Goal: Communication & Community: Answer question/provide support

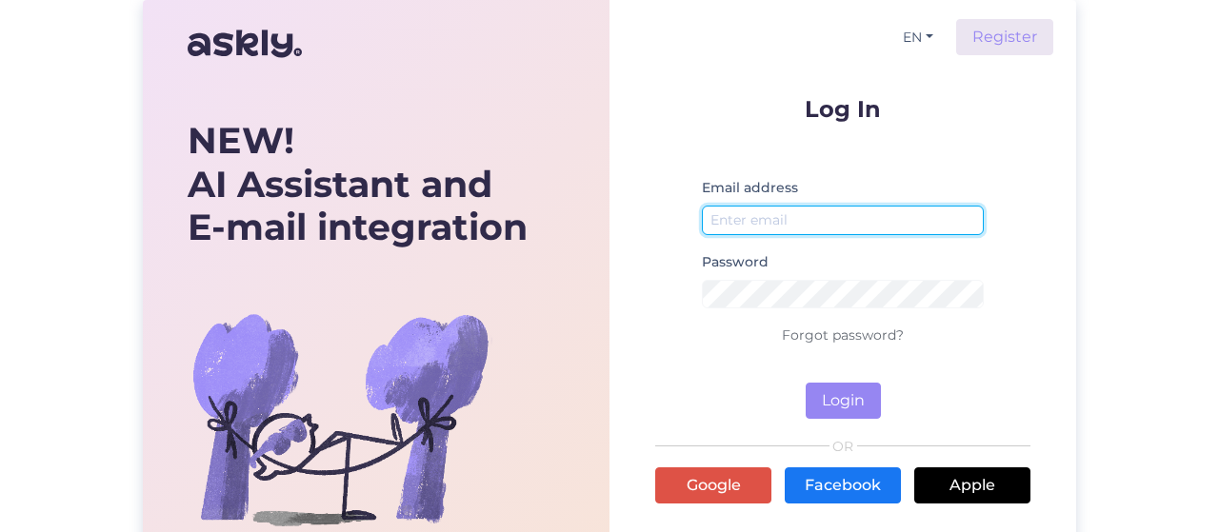
type input "[EMAIL_ADDRESS][DOMAIN_NAME]"
click at [813, 214] on input "[EMAIL_ADDRESS][DOMAIN_NAME]" at bounding box center [843, 221] width 282 height 30
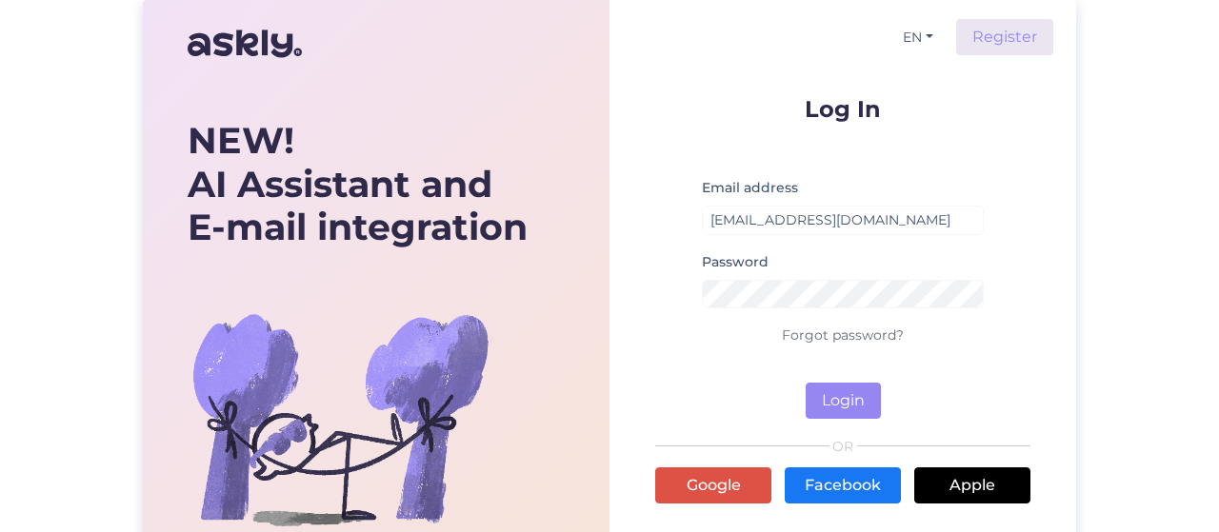
click at [876, 184] on div "Email address [EMAIL_ADDRESS][DOMAIN_NAME]" at bounding box center [843, 213] width 282 height 74
click at [851, 397] on button "Login" at bounding box center [842, 401] width 75 height 36
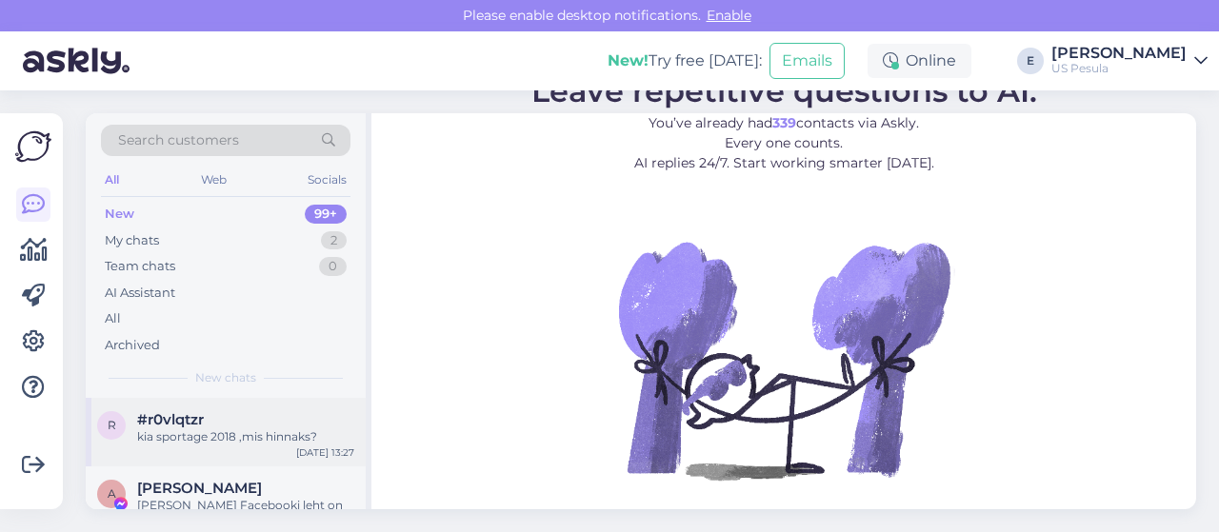
click at [308, 424] on div "#r0vlqtzr" at bounding box center [245, 419] width 217 height 17
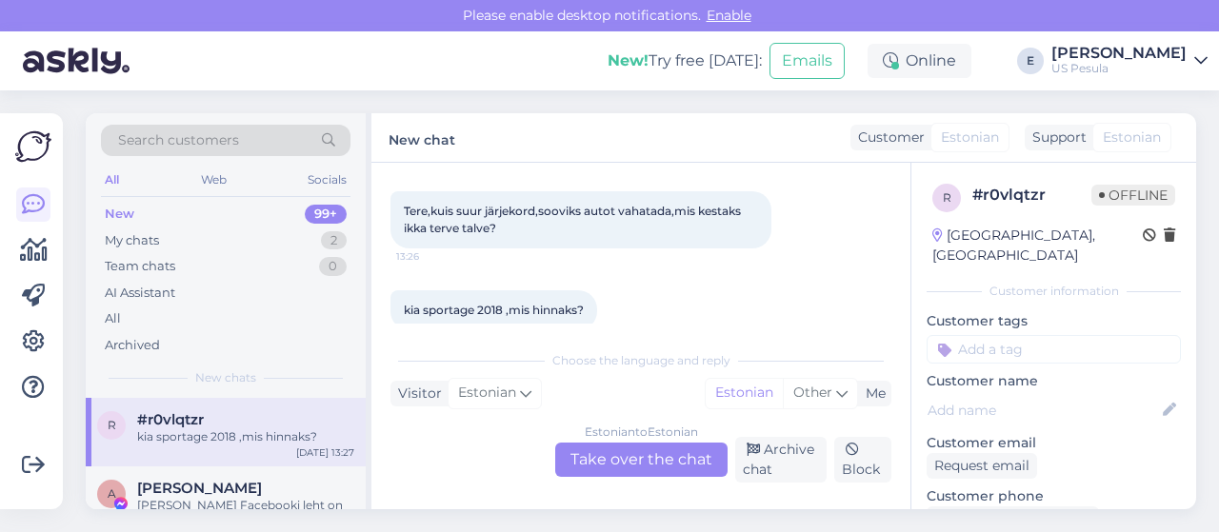
scroll to position [2266, 0]
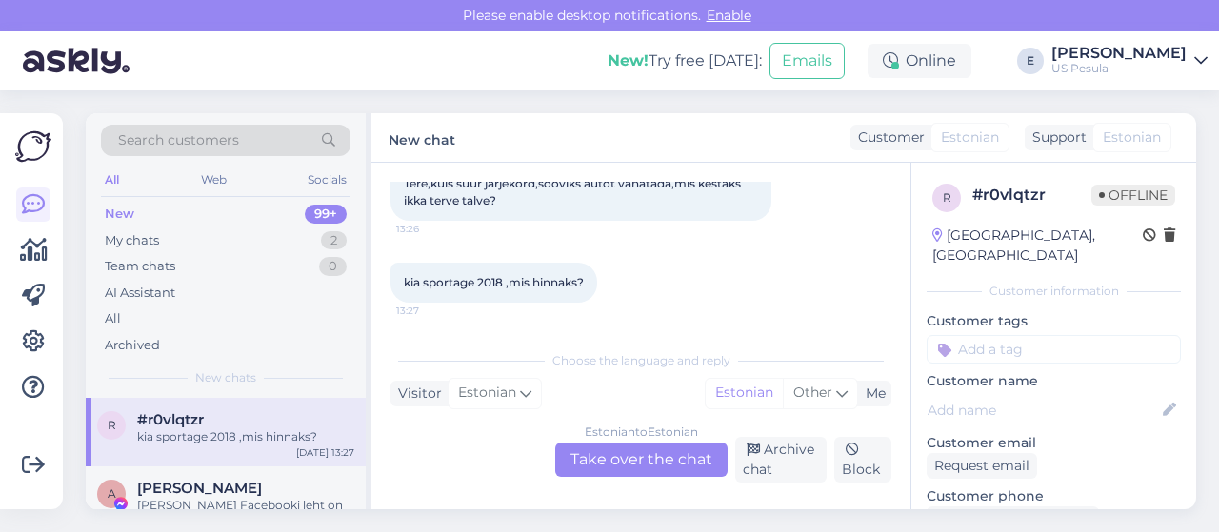
click at [668, 454] on div "Estonian to Estonian Take over the chat" at bounding box center [641, 460] width 172 height 34
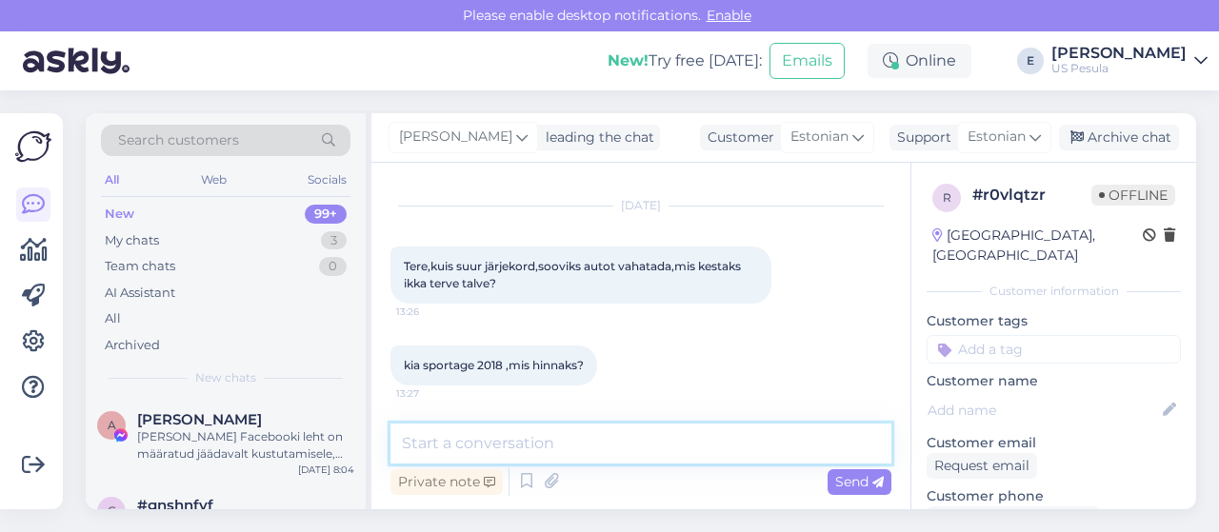
click at [585, 445] on textarea at bounding box center [640, 444] width 501 height 40
paste textarea "€"
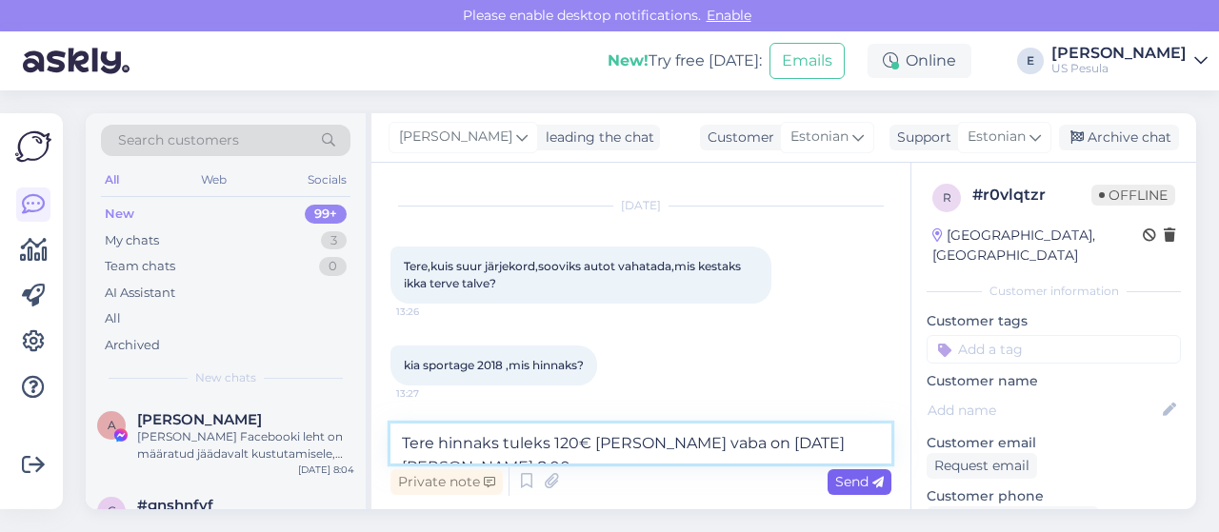
type textarea "Tere hinnaks tuleks 120€ [PERSON_NAME] vaba on [DATE][PERSON_NAME] 8:00"
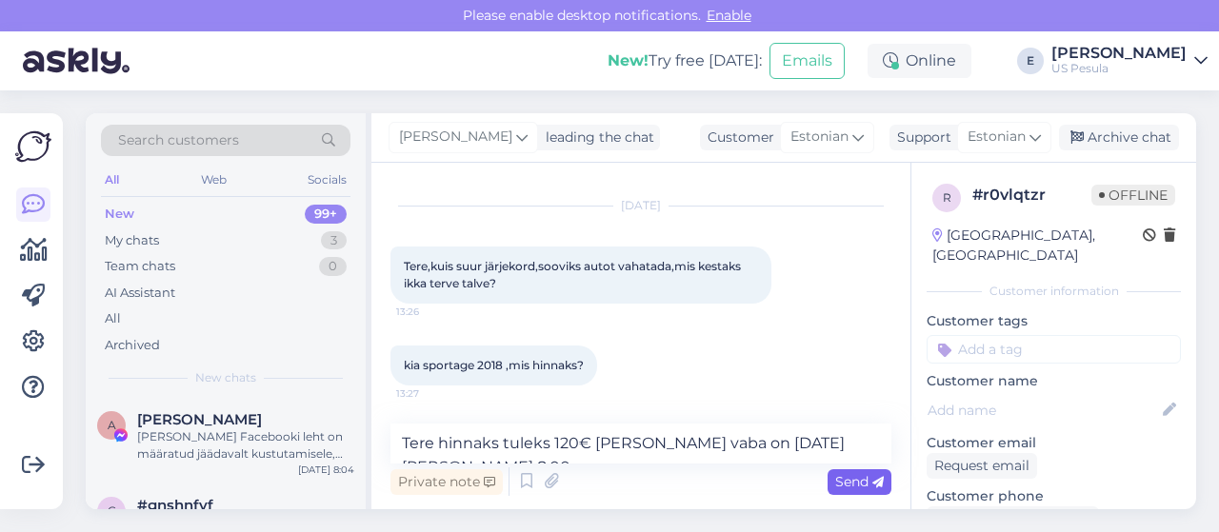
click at [864, 489] on span "Send" at bounding box center [859, 481] width 49 height 17
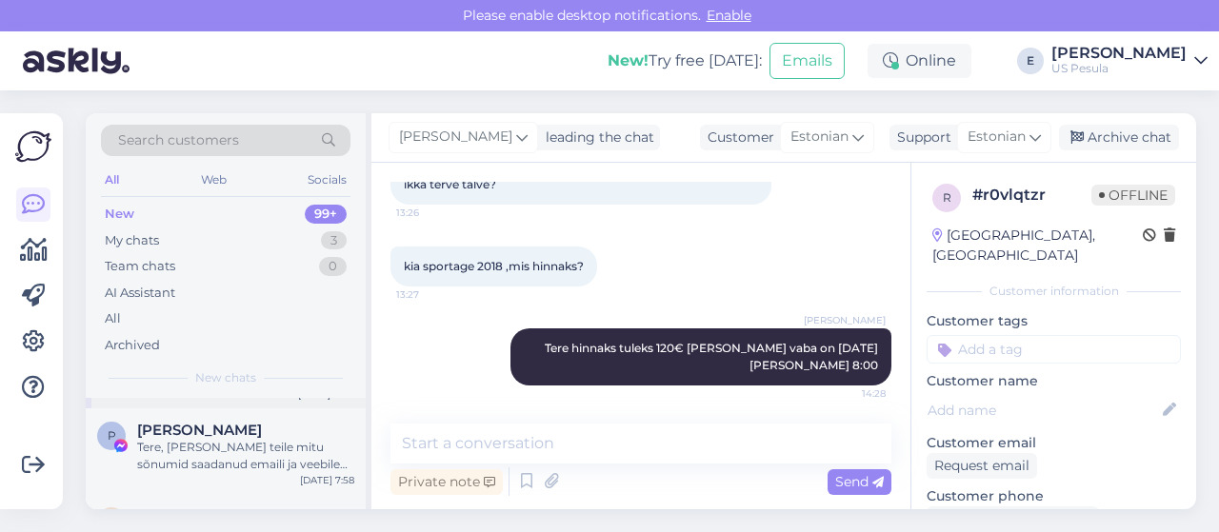
scroll to position [190, 0]
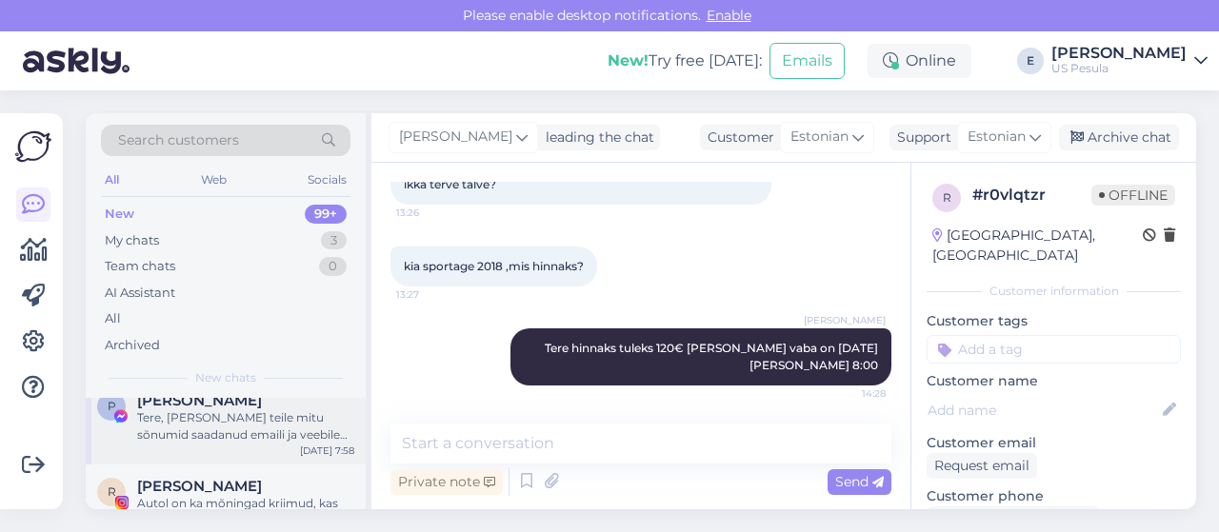
click at [286, 447] on div "P [PERSON_NAME] Tere, [PERSON_NAME] teile mitu sõnumid saadanud emaili ja veebi…" at bounding box center [226, 422] width 280 height 86
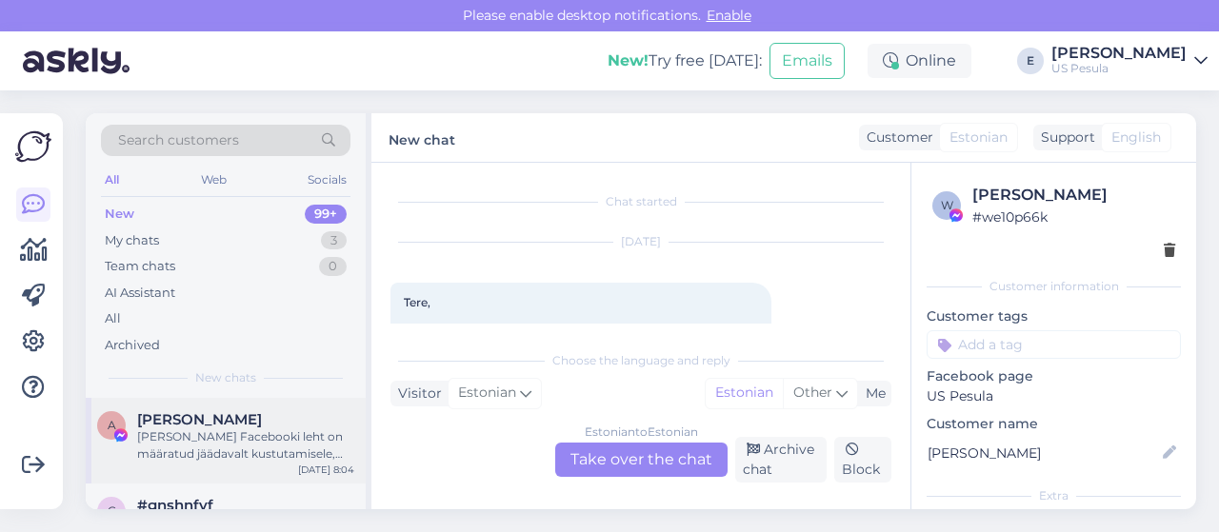
scroll to position [95, 0]
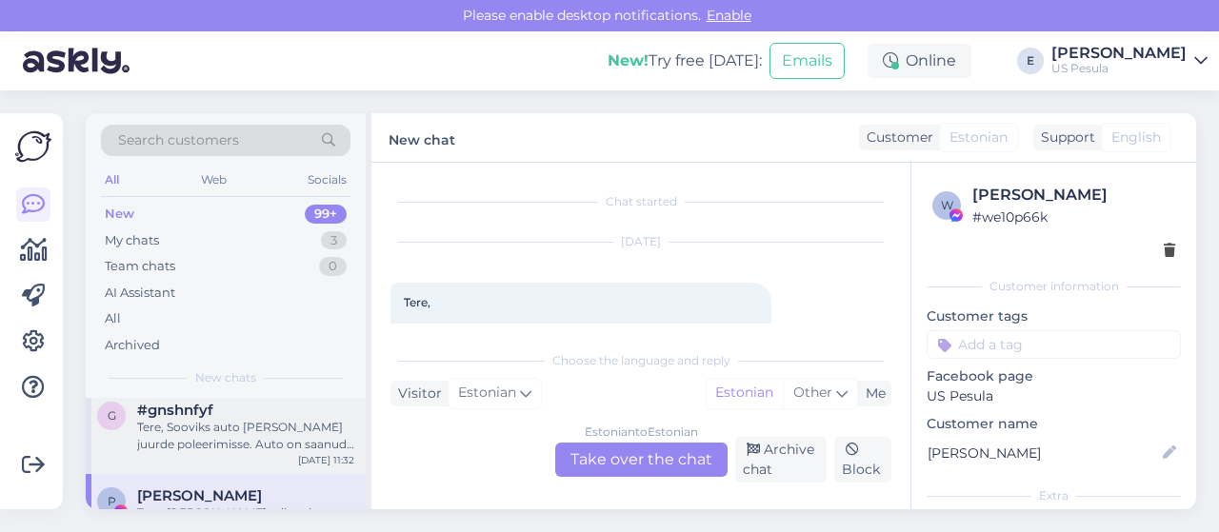
click at [207, 450] on div "Tere, Sooviks auto [PERSON_NAME] juurde poleerimisse. Auto on saanud lapse pool…" at bounding box center [245, 436] width 217 height 34
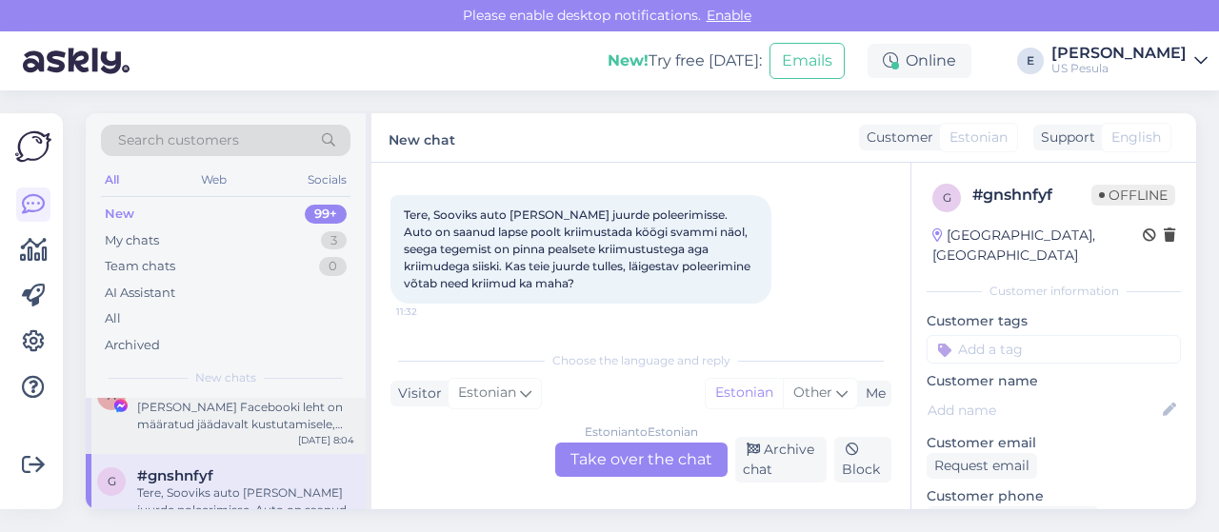
scroll to position [0, 0]
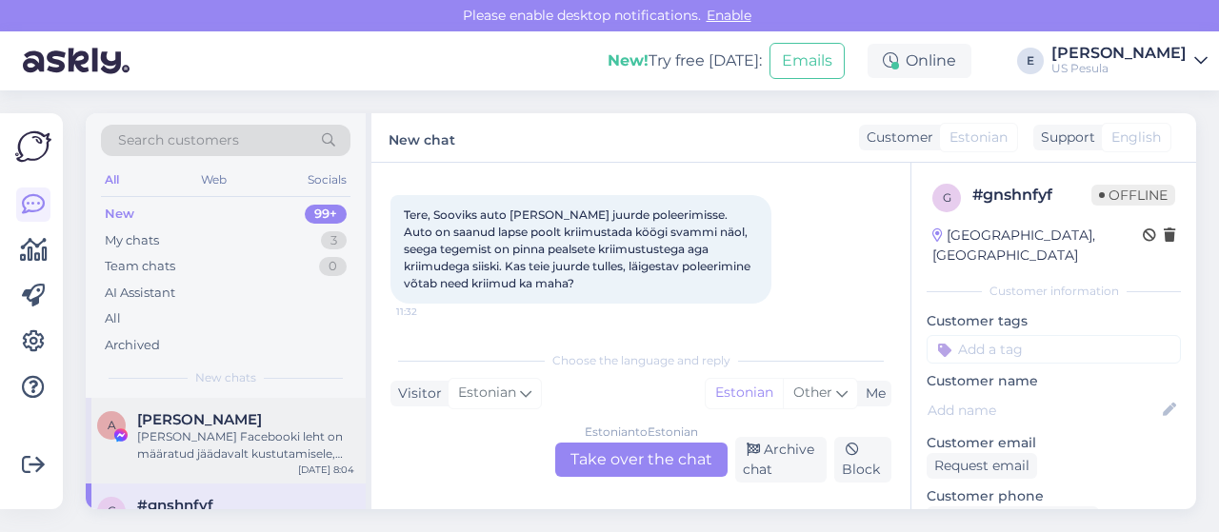
click at [249, 445] on div "[PERSON_NAME] Facebooki leht on määratud jäädavalt kustutamisele, kuna konto lo…" at bounding box center [245, 445] width 217 height 34
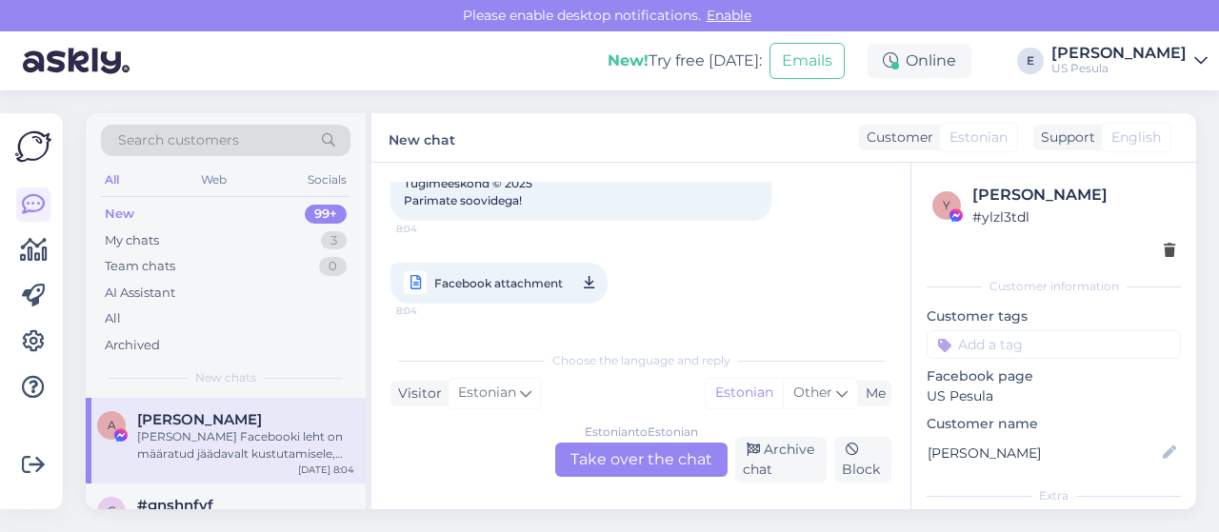
click at [195, 219] on div "New 99+" at bounding box center [225, 214] width 249 height 27
click at [213, 241] on div "My chats 3" at bounding box center [225, 241] width 249 height 27
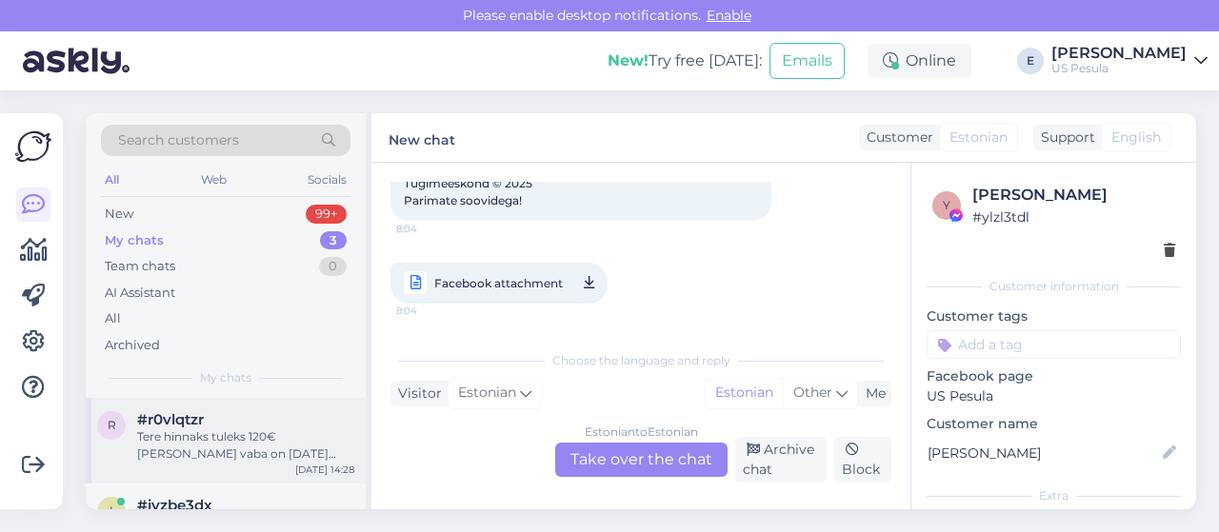
click at [273, 457] on div "Tere hinnaks tuleks 120€ [PERSON_NAME] vaba on [DATE][PERSON_NAME] 8:00" at bounding box center [245, 445] width 217 height 34
